Goal: Find specific page/section: Find specific page/section

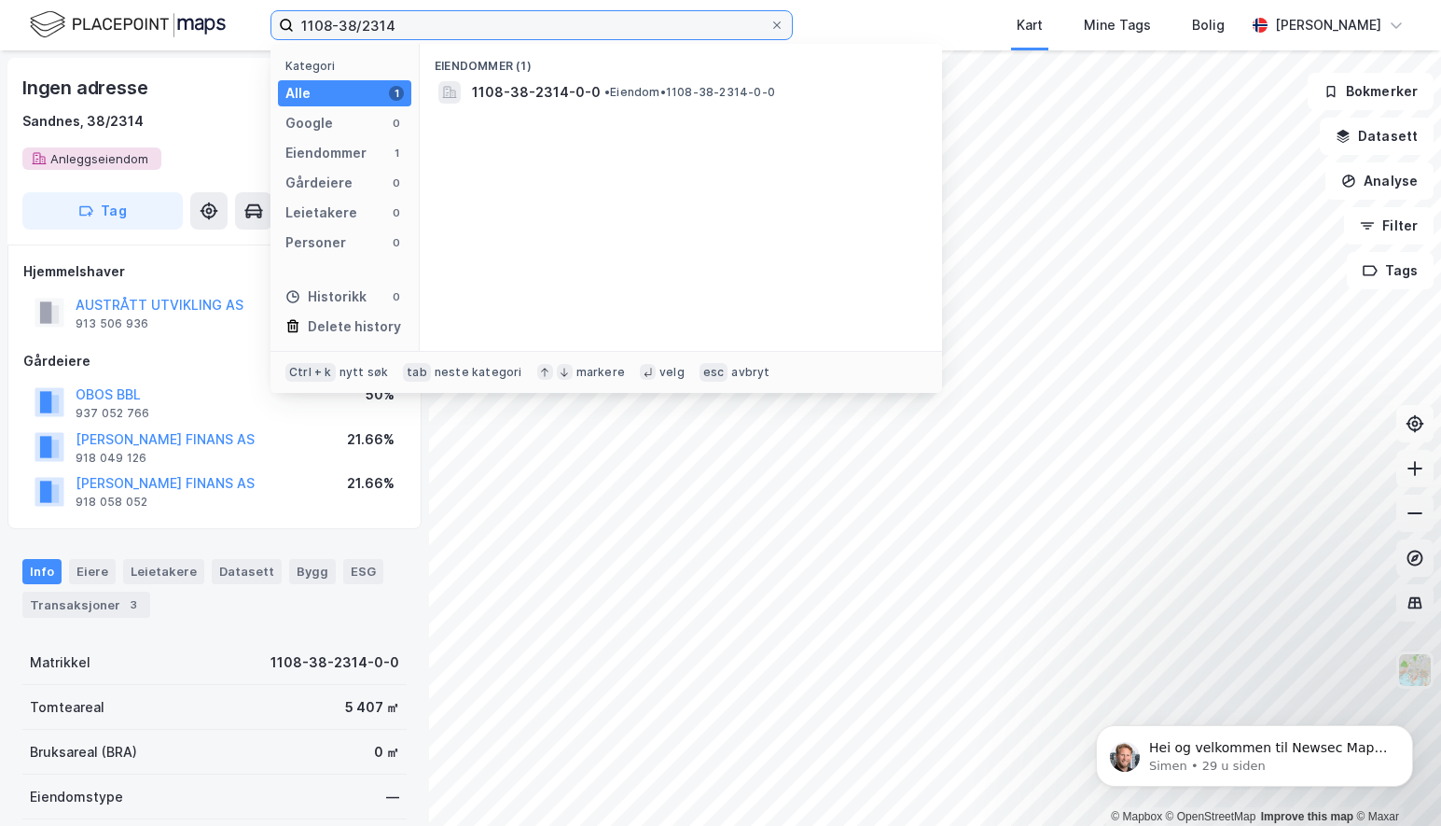
click at [460, 37] on input "1108-38/2314" at bounding box center [532, 25] width 476 height 28
click at [334, 22] on input "1108-38/2314" at bounding box center [532, 25] width 476 height 28
drag, startPoint x: 340, startPoint y: 25, endPoint x: 661, endPoint y: 33, distance: 321.9
click at [661, 33] on input "1103-38/2314" at bounding box center [532, 25] width 476 height 28
type input "1103-104/59"
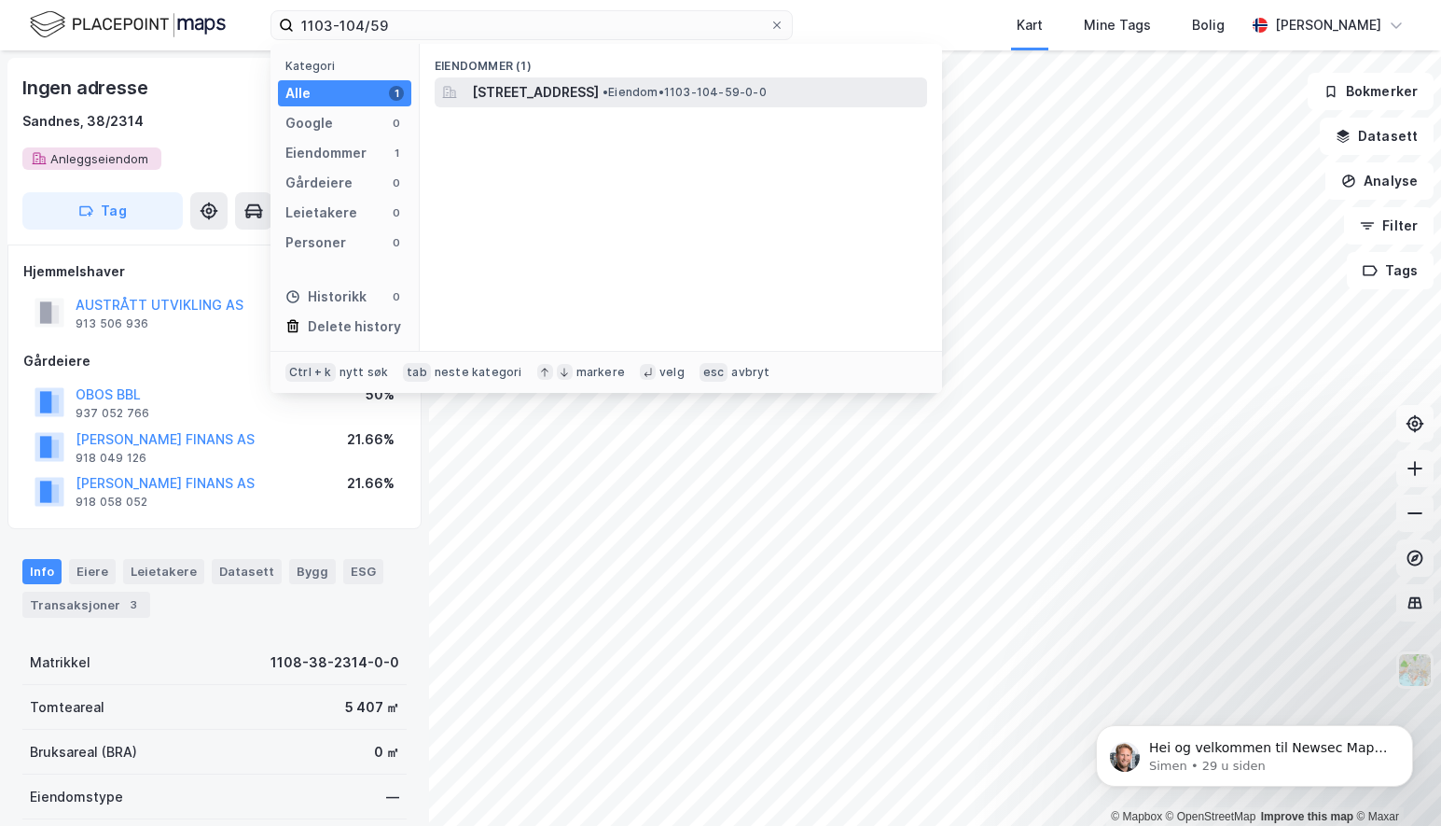
click at [599, 84] on span "[STREET_ADDRESS]" at bounding box center [535, 92] width 127 height 22
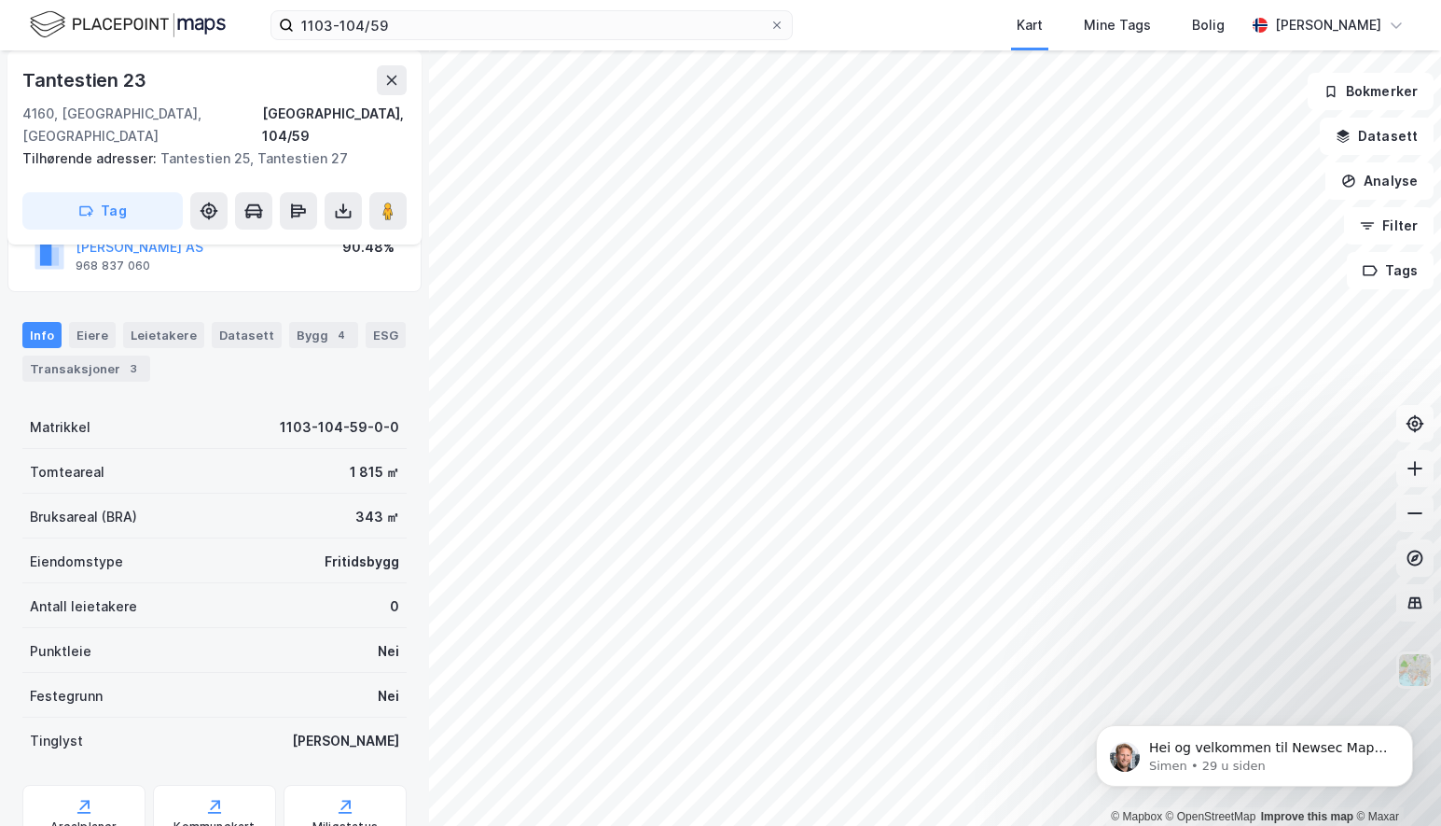
scroll to position [160, 0]
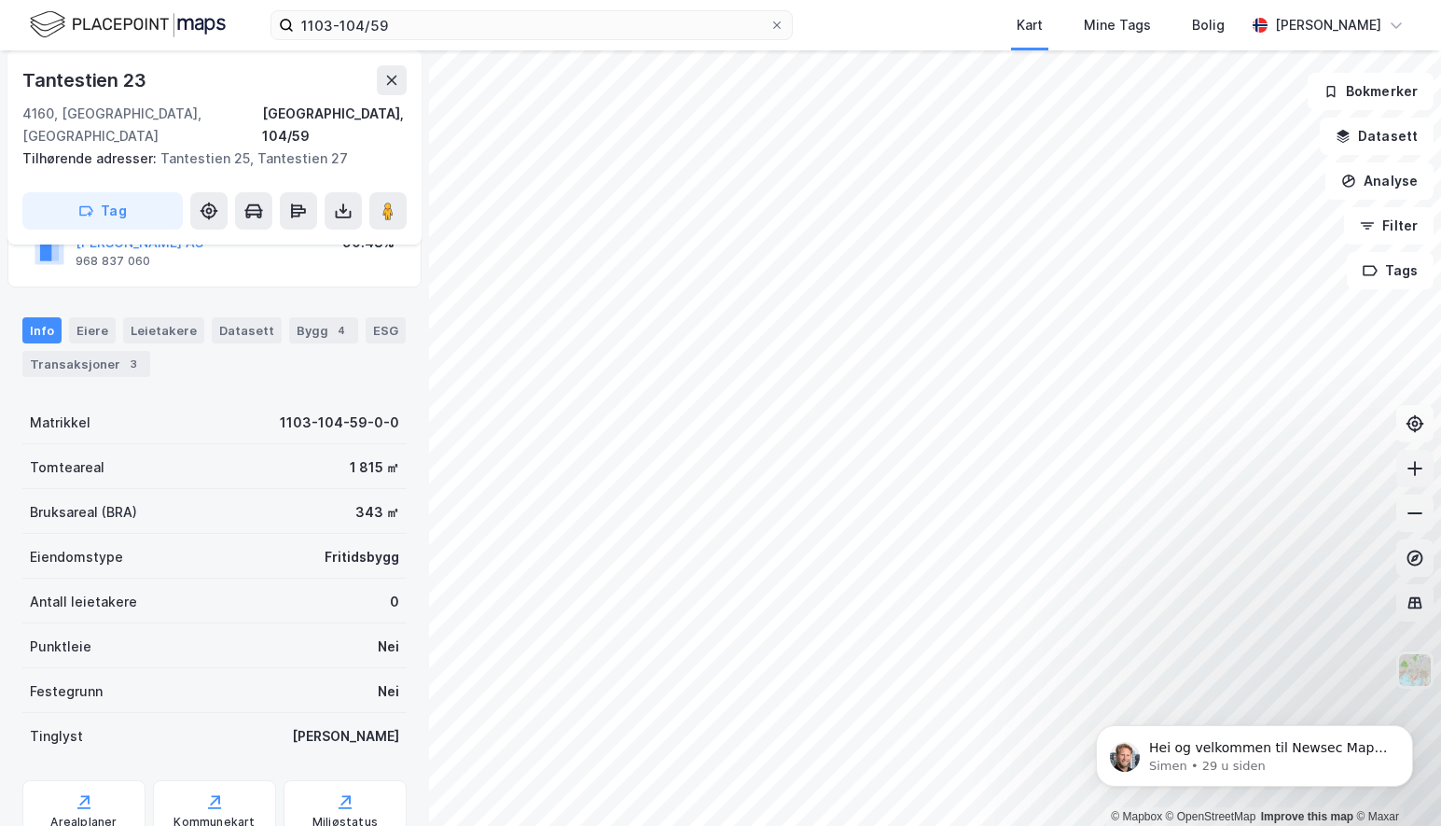
click at [1317, 470] on icon at bounding box center [1415, 468] width 19 height 19
click at [1317, 524] on button at bounding box center [1415, 512] width 37 height 37
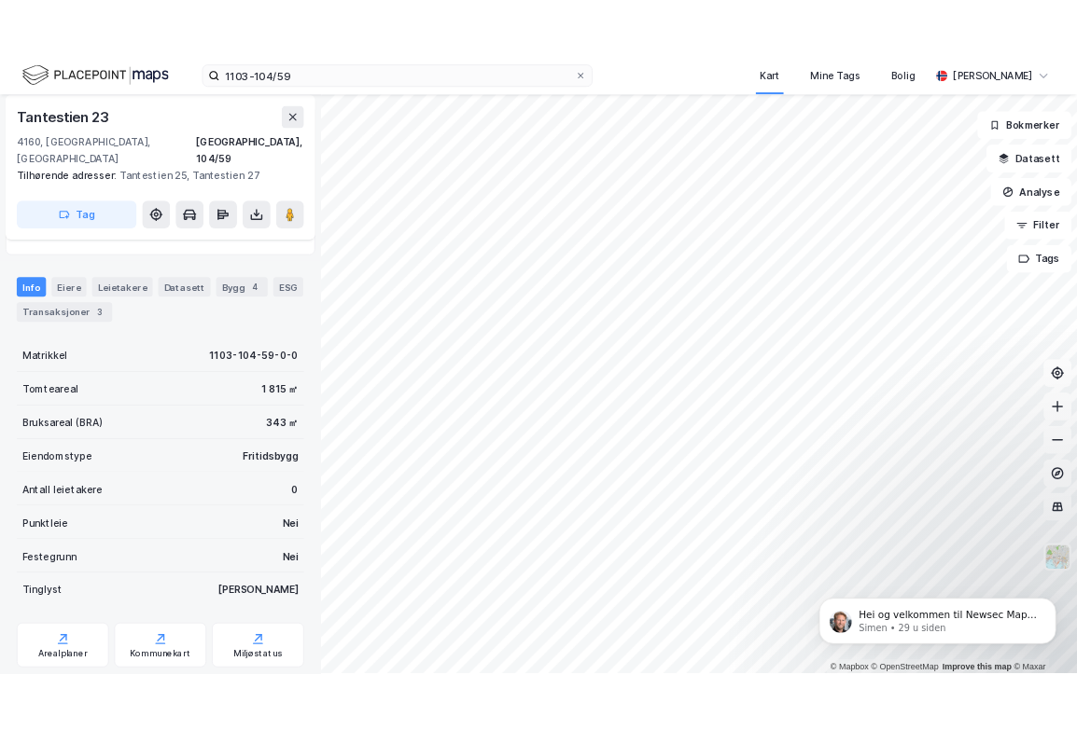
scroll to position [183, 0]
